Goal: Information Seeking & Learning: Learn about a topic

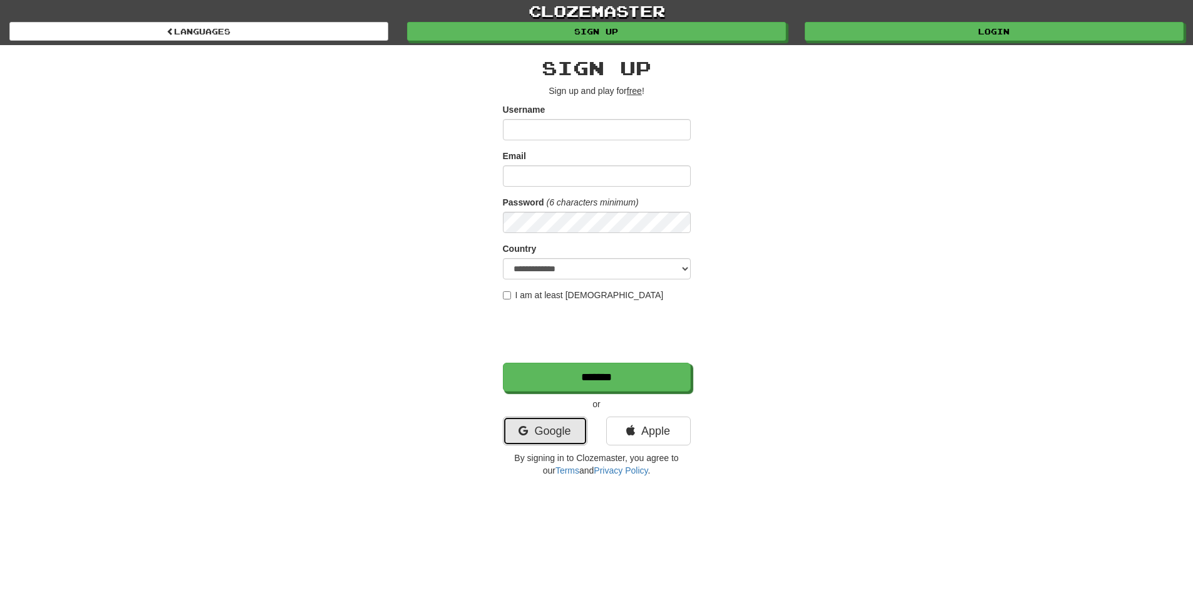
click at [556, 431] on link "Google" at bounding box center [545, 431] width 85 height 29
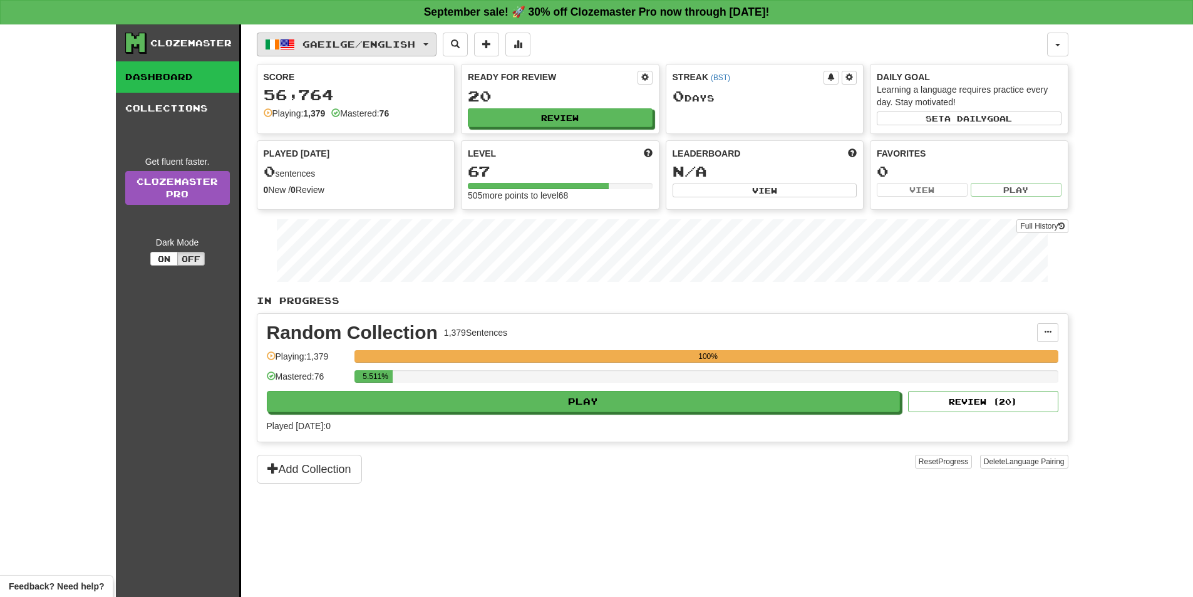
click at [431, 41] on button "Gaeilge / English" at bounding box center [347, 45] width 180 height 24
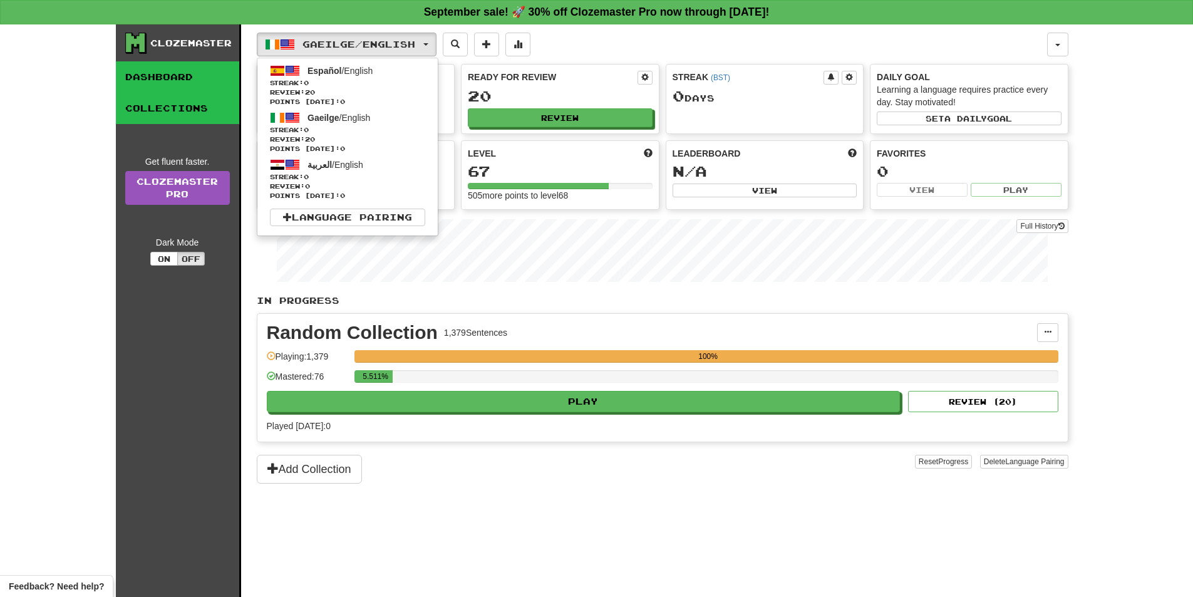
click at [186, 114] on link "Collections" at bounding box center [177, 108] width 123 height 31
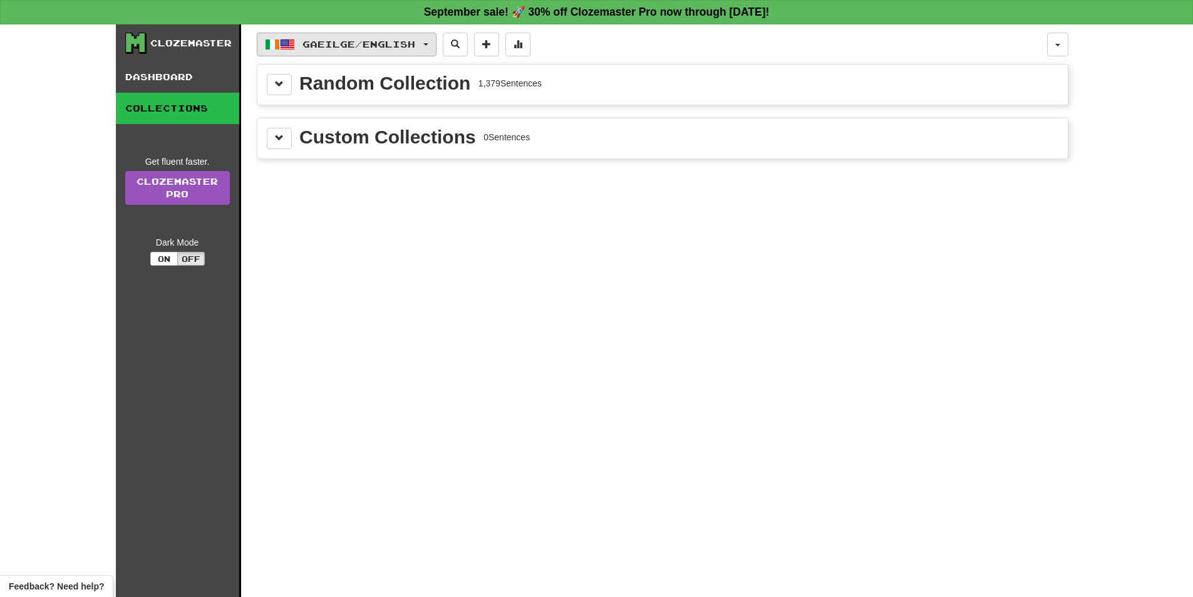
click at [415, 48] on span "Gaeilge / English" at bounding box center [359, 44] width 113 height 11
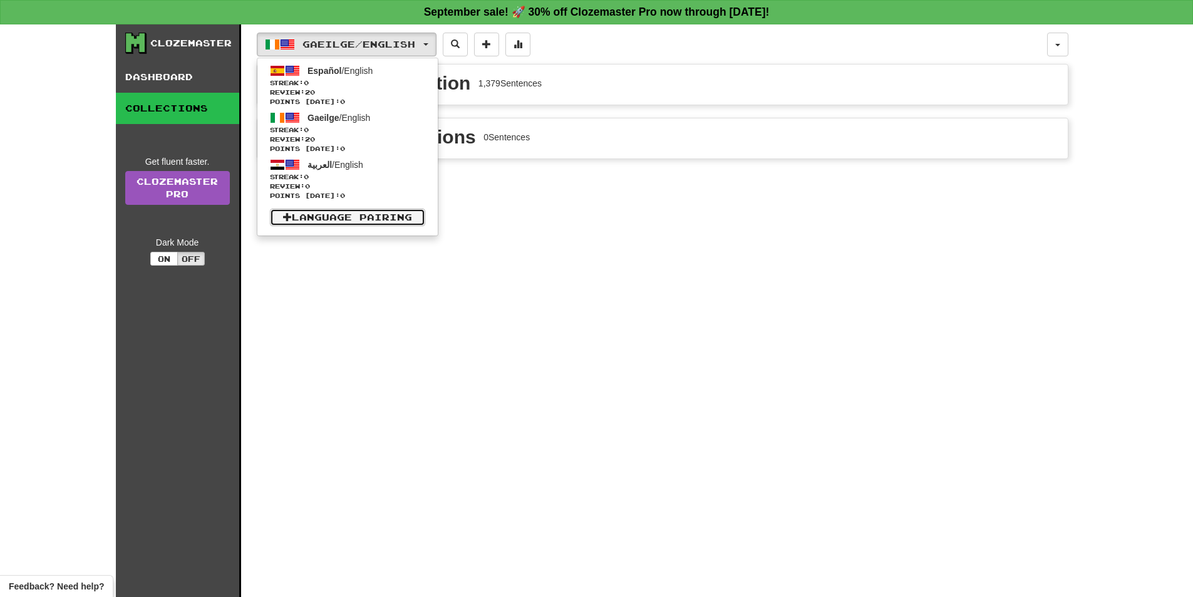
click at [406, 212] on link "Language Pairing" at bounding box center [347, 218] width 155 height 18
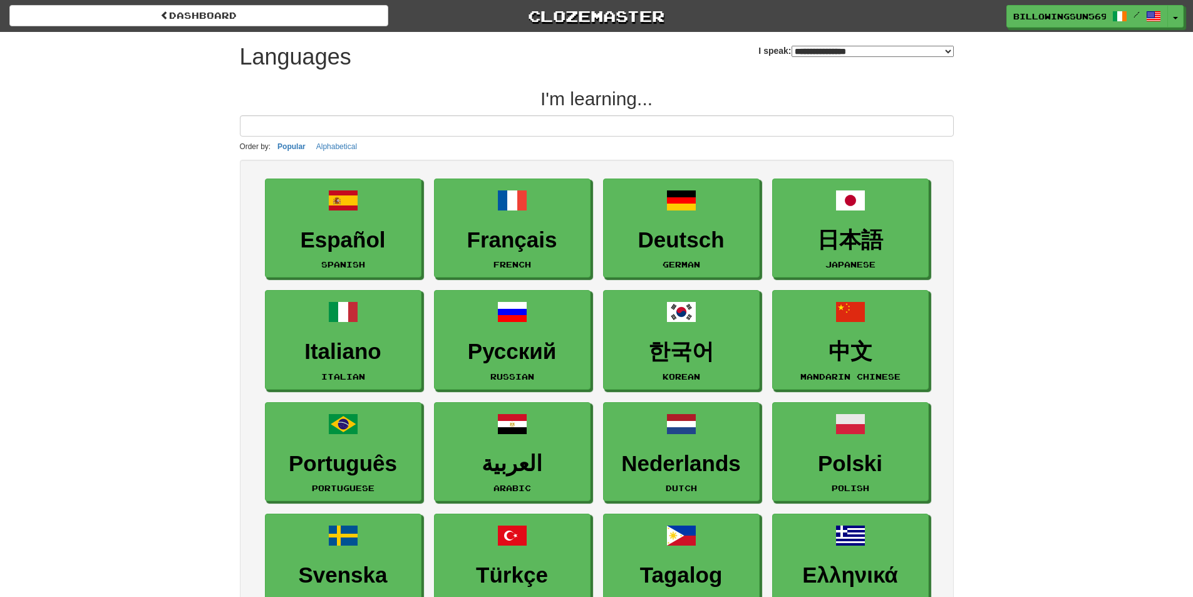
select select "*******"
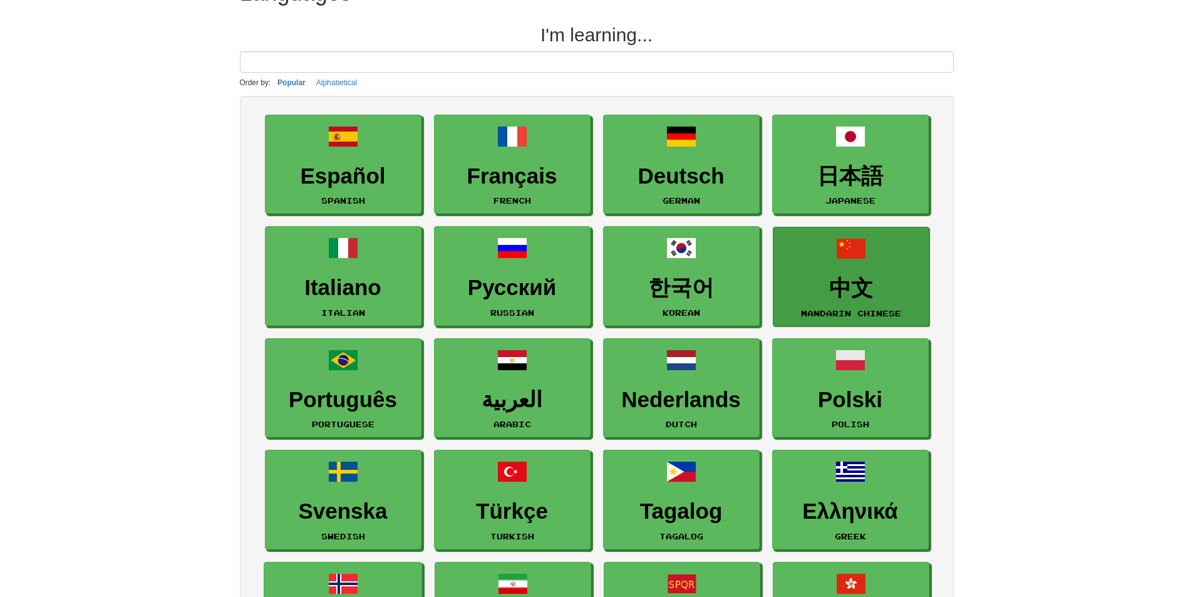
scroll to position [63, 0]
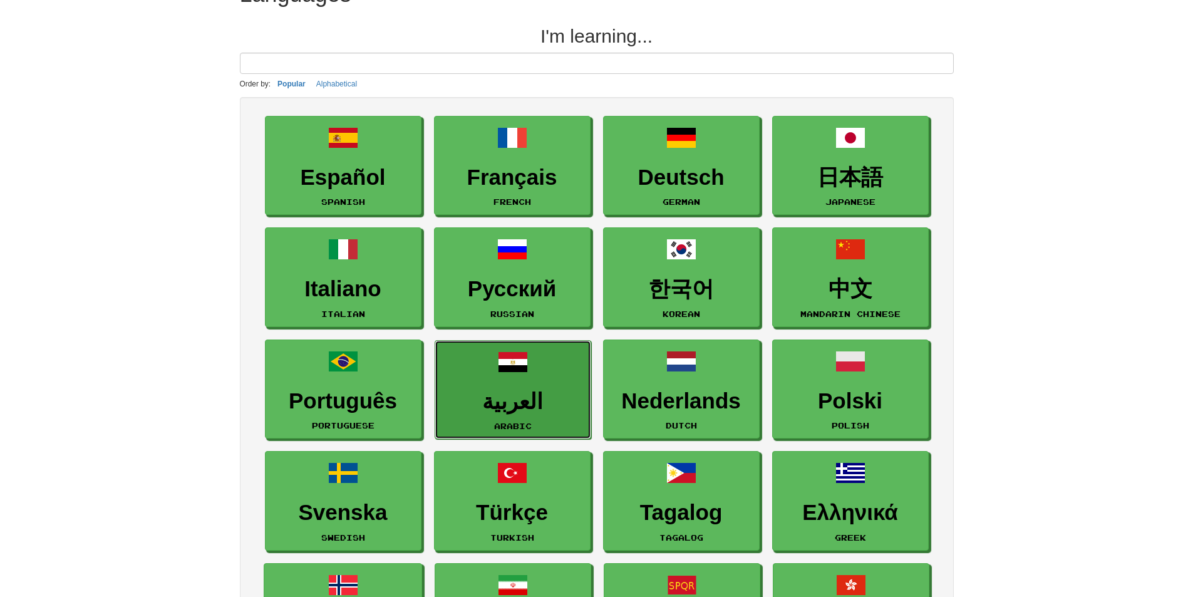
click at [494, 386] on link "العربية Arabic" at bounding box center [513, 390] width 157 height 100
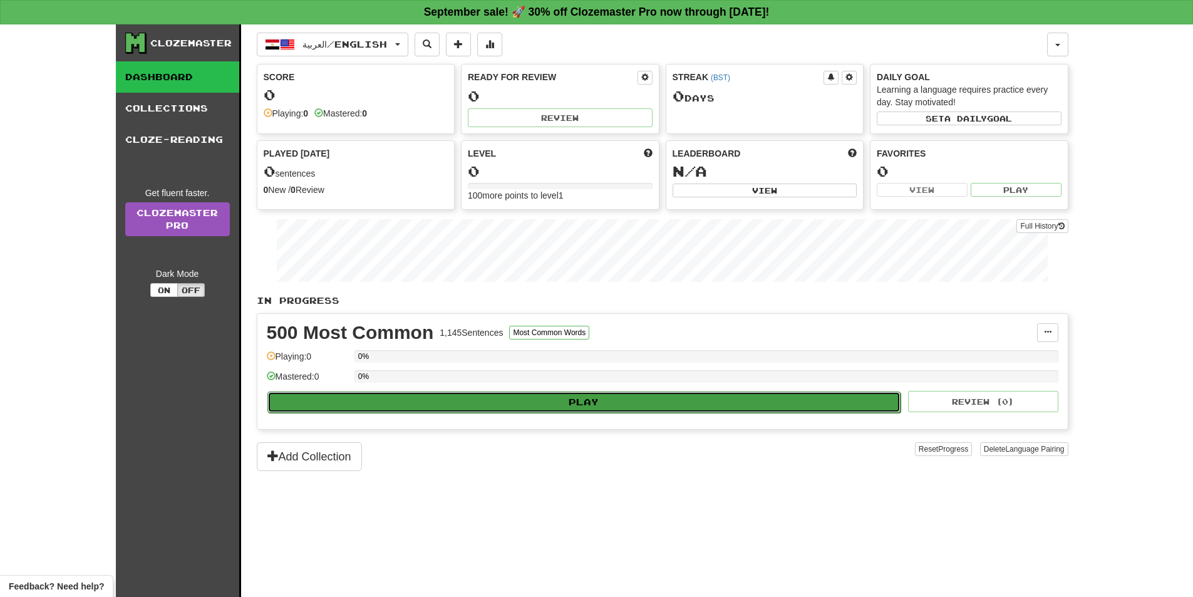
click at [568, 396] on button "Play" at bounding box center [585, 402] width 634 height 21
select select "**"
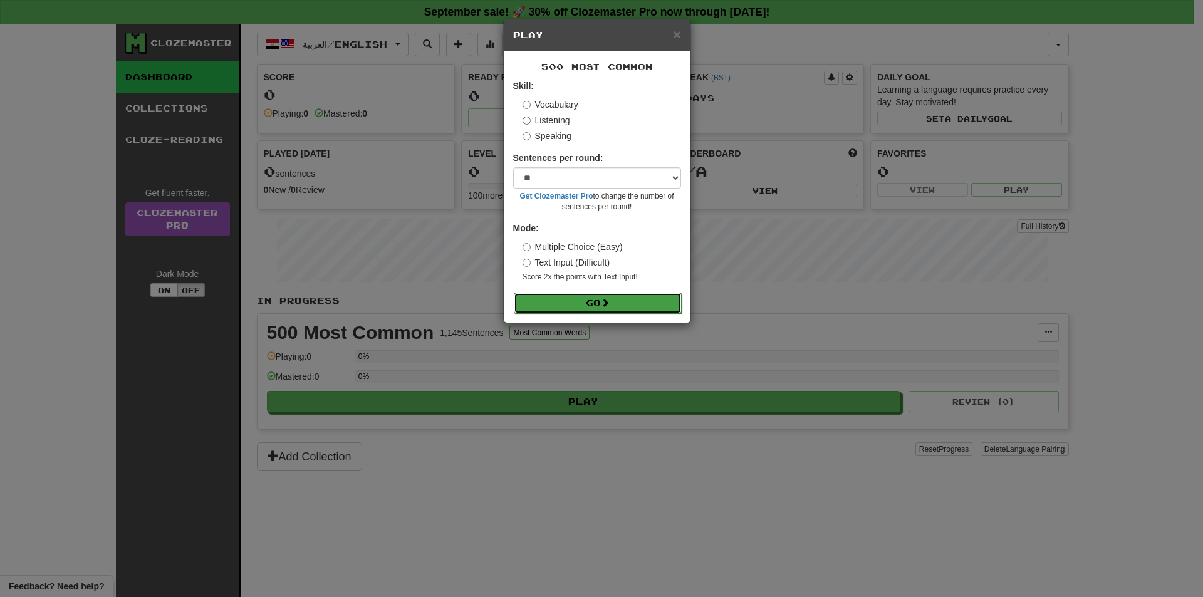
click at [591, 301] on button "Go" at bounding box center [598, 303] width 168 height 21
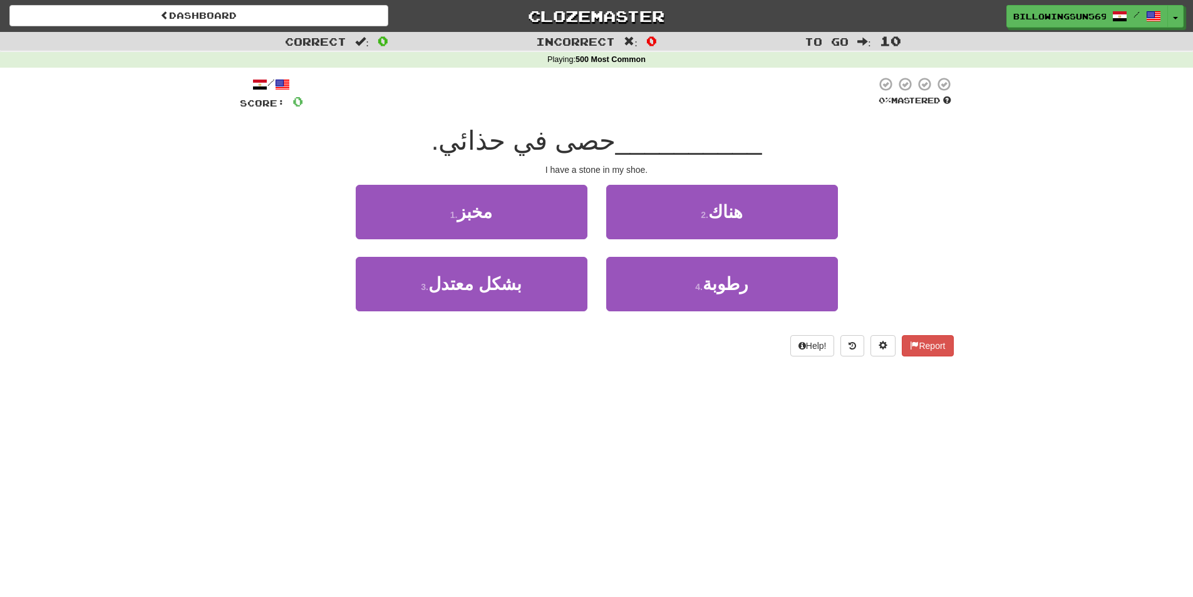
click at [616, 145] on span "__________" at bounding box center [689, 140] width 147 height 29
drag, startPoint x: 591, startPoint y: 142, endPoint x: 544, endPoint y: 148, distance: 47.3
click at [546, 148] on span "حصى في حذائي." at bounding box center [524, 140] width 184 height 29
click at [526, 138] on span "حصى في حذائي." at bounding box center [524, 140] width 184 height 29
drag, startPoint x: 594, startPoint y: 137, endPoint x: 542, endPoint y: 141, distance: 52.2
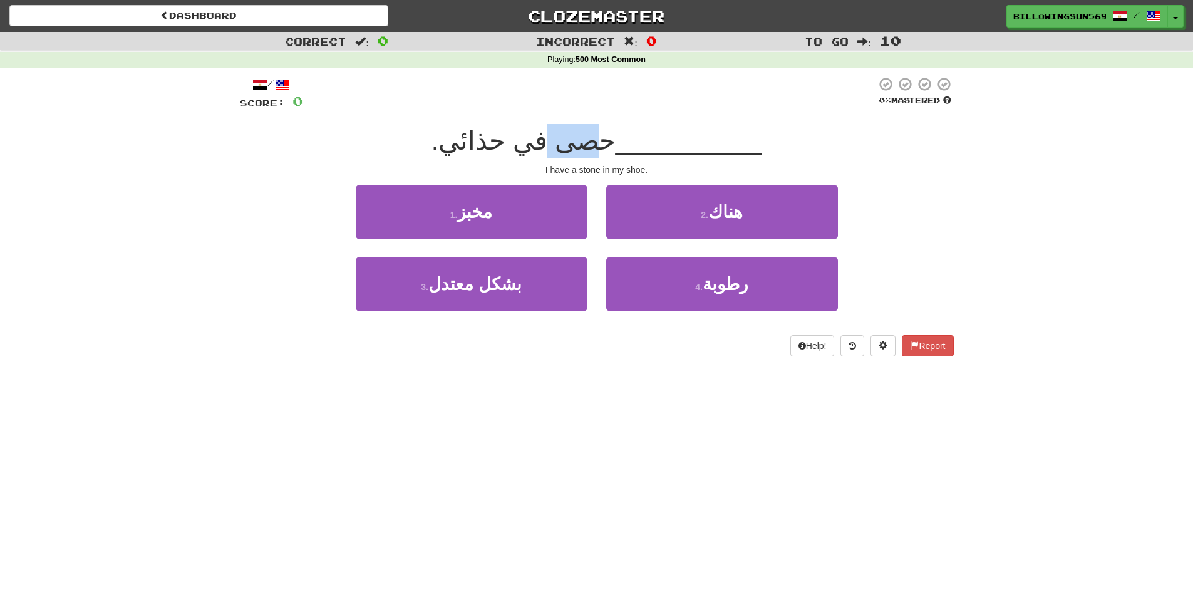
click at [541, 141] on span "حصى في حذائي." at bounding box center [524, 140] width 184 height 29
click at [591, 139] on span "حصى في حذائي." at bounding box center [524, 140] width 184 height 29
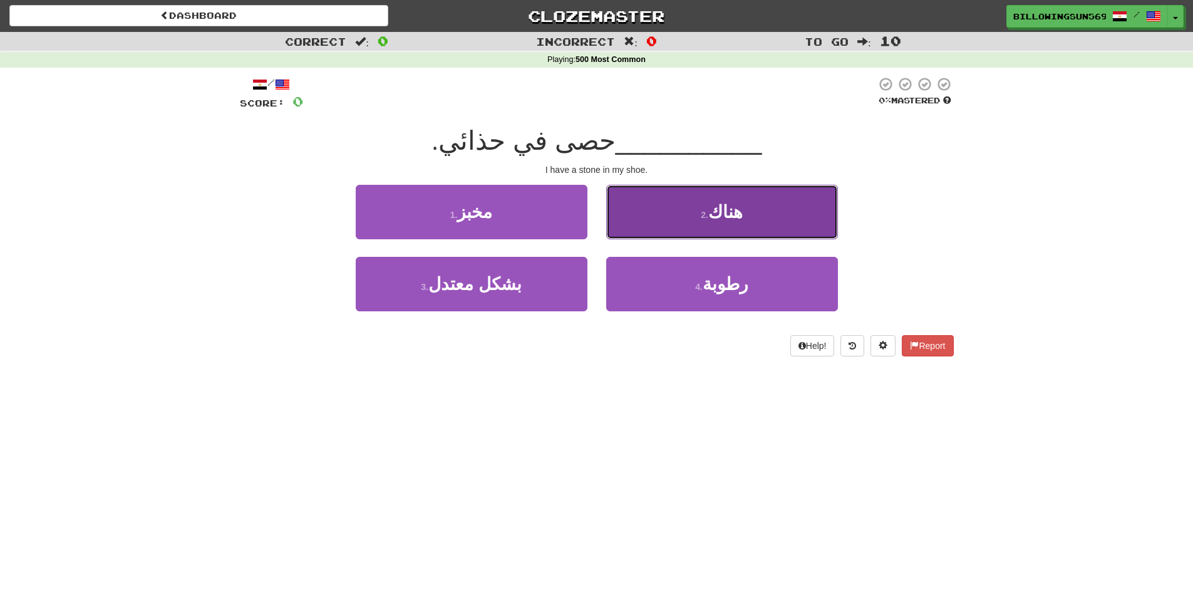
click at [754, 229] on button "2 . هناك" at bounding box center [722, 212] width 232 height 55
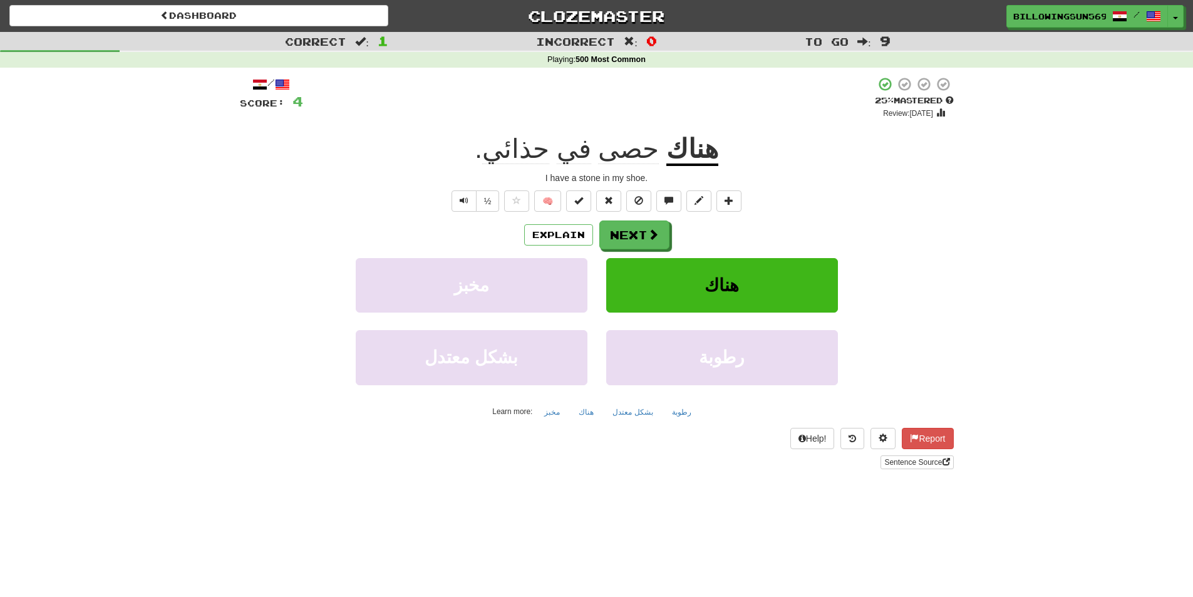
click at [576, 147] on span "في" at bounding box center [574, 149] width 34 height 30
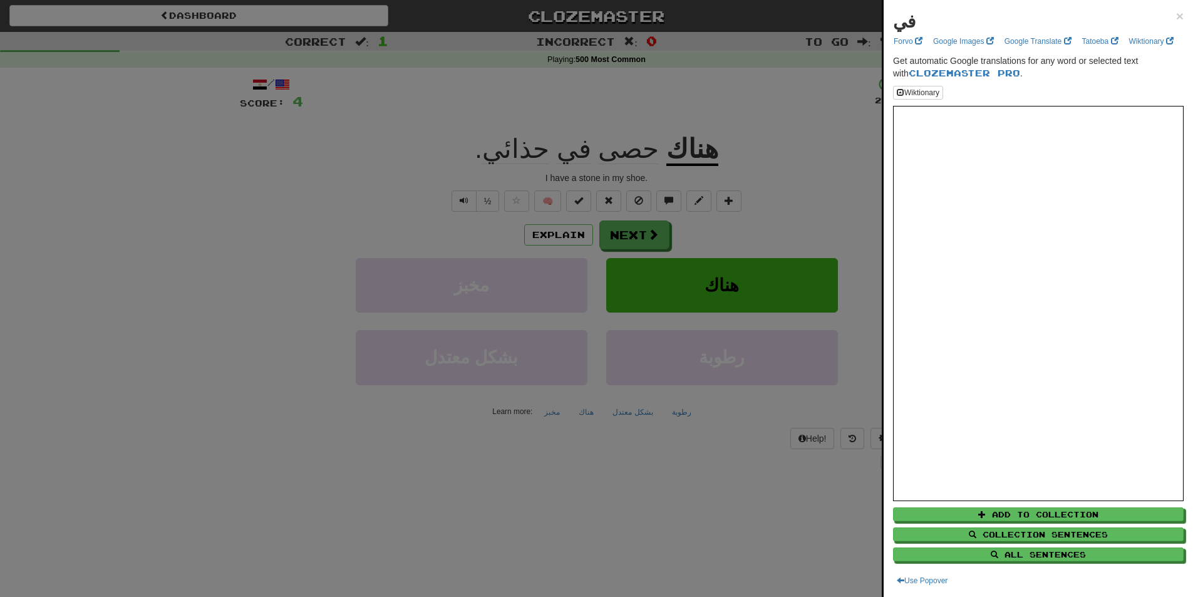
click at [767, 114] on div at bounding box center [596, 298] width 1193 height 597
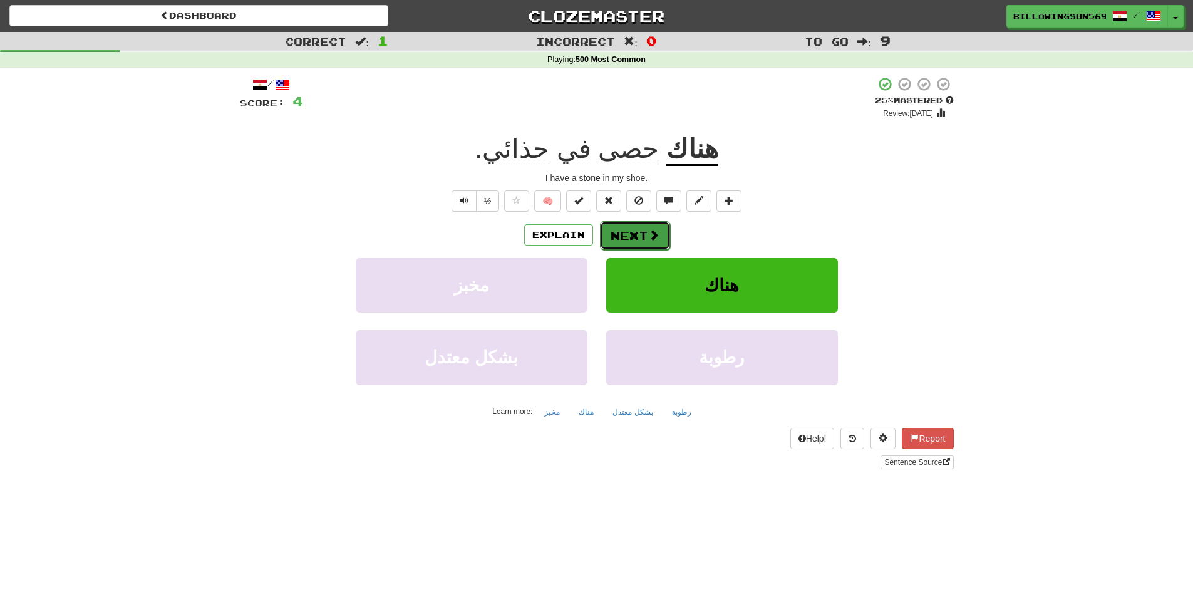
click at [660, 241] on button "Next" at bounding box center [635, 235] width 70 height 29
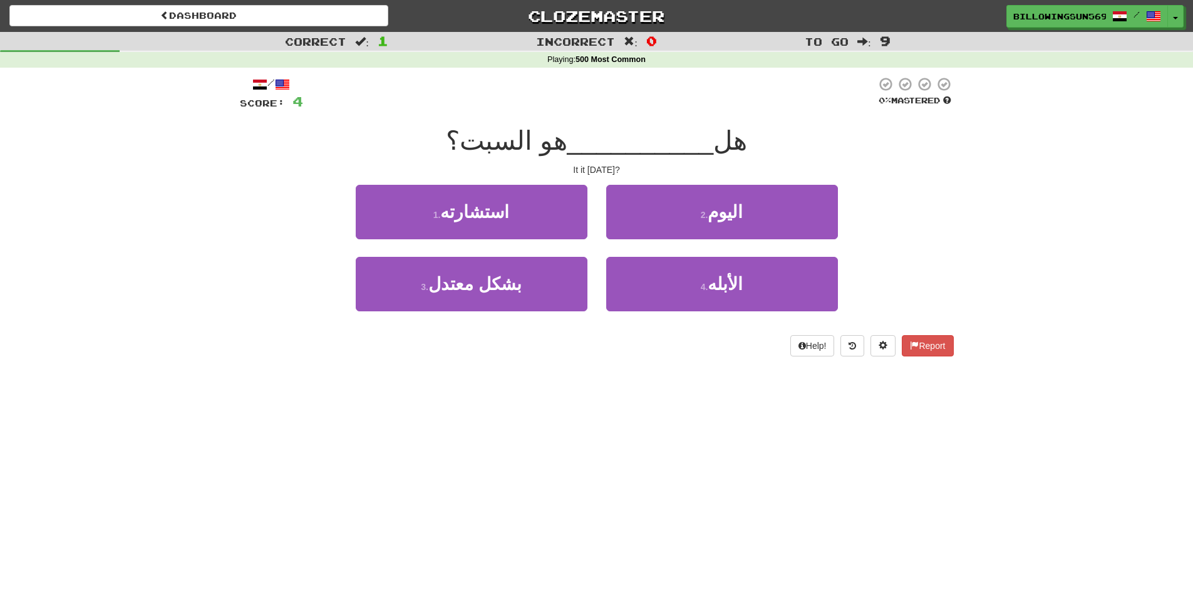
click at [612, 383] on div "Dashboard Clozemaster BillowingSun5697 / Toggle Dropdown Dashboard Leaderboard …" at bounding box center [596, 298] width 1193 height 597
drag, startPoint x: 551, startPoint y: 139, endPoint x: 532, endPoint y: 141, distance: 19.5
click at [532, 141] on span "هو السبت؟" at bounding box center [507, 140] width 122 height 29
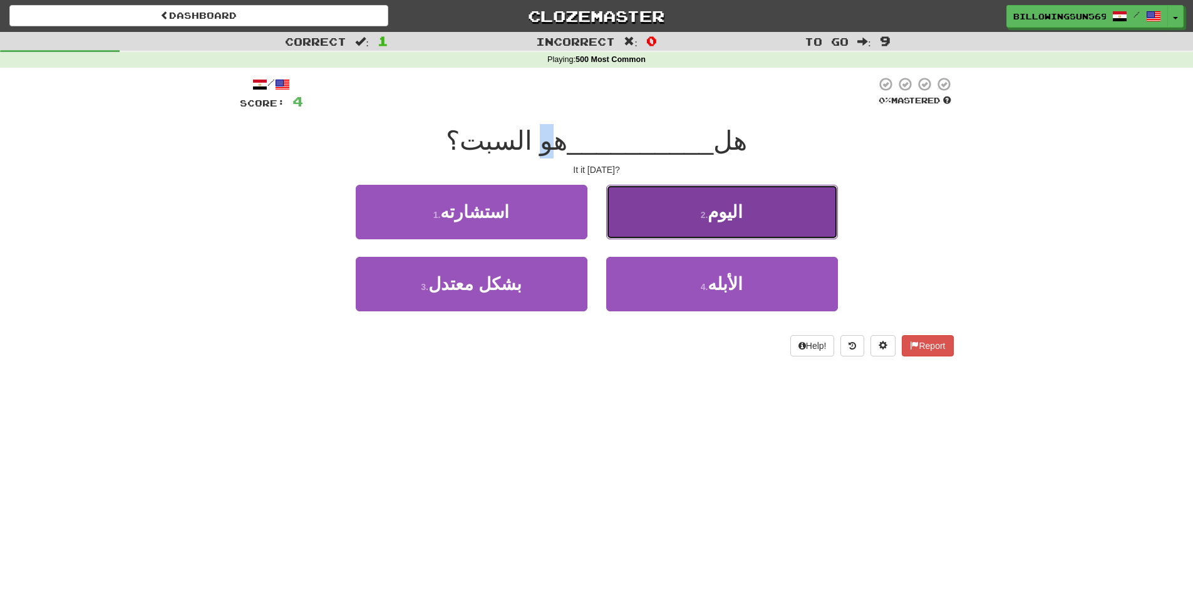
click at [758, 225] on button "2 . اليوم" at bounding box center [722, 212] width 232 height 55
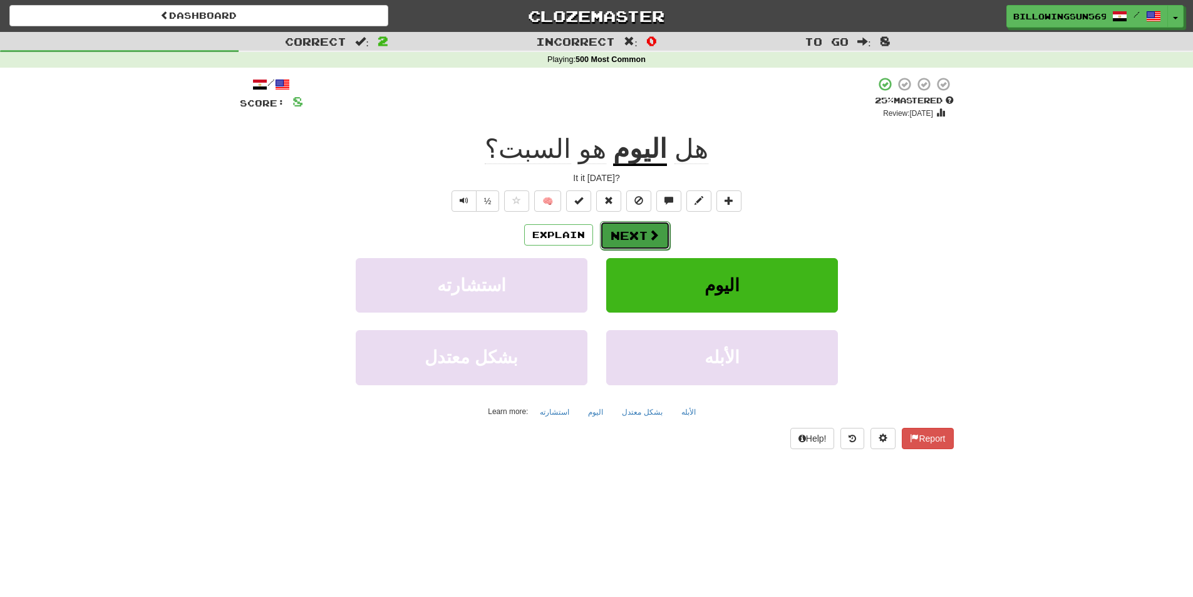
click at [632, 233] on button "Next" at bounding box center [635, 235] width 70 height 29
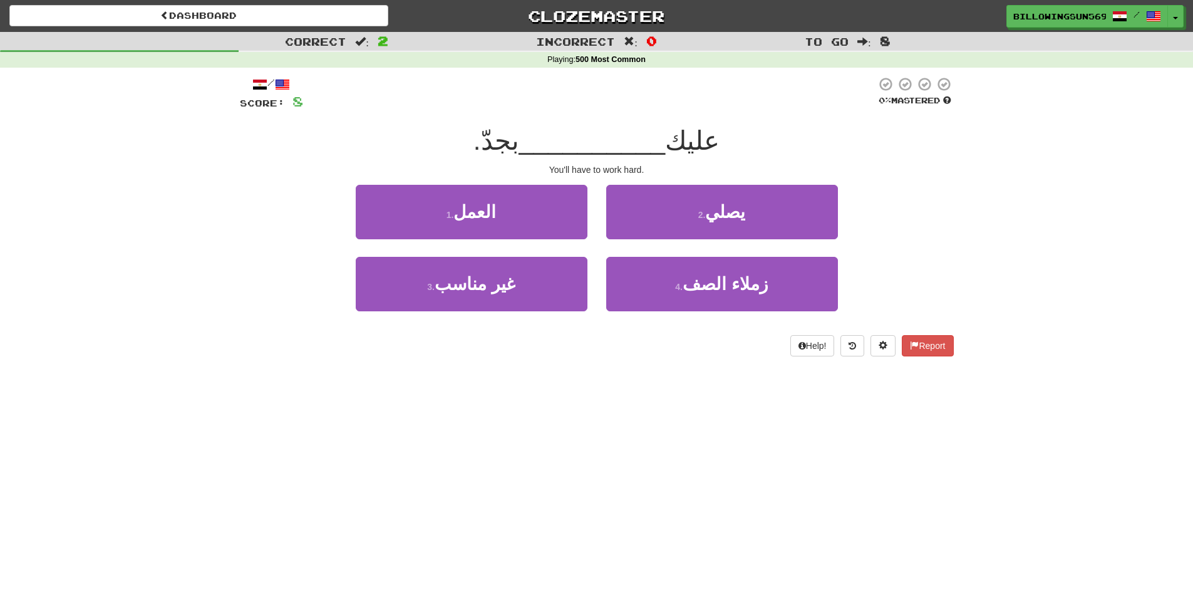
drag, startPoint x: 519, startPoint y: 145, endPoint x: 476, endPoint y: 147, distance: 42.6
click at [476, 147] on div "عليك __________ بجدّ." at bounding box center [597, 141] width 714 height 34
click at [533, 150] on span "__________" at bounding box center [592, 140] width 147 height 29
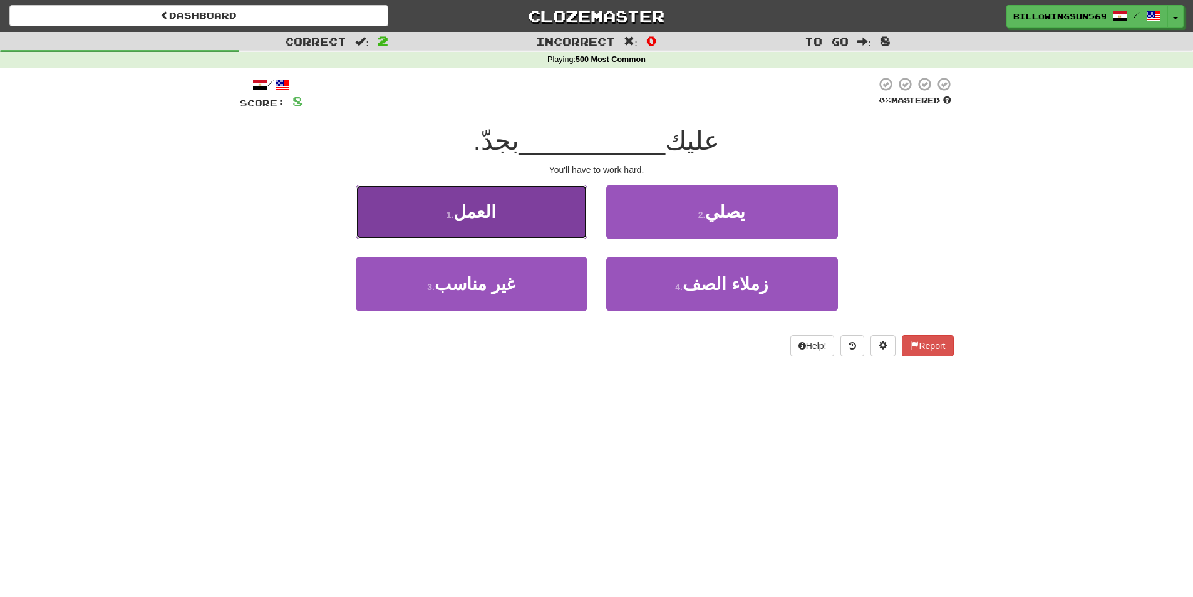
click at [501, 230] on button "1 . العمل" at bounding box center [472, 212] width 232 height 55
